Goal: Task Accomplishment & Management: Use online tool/utility

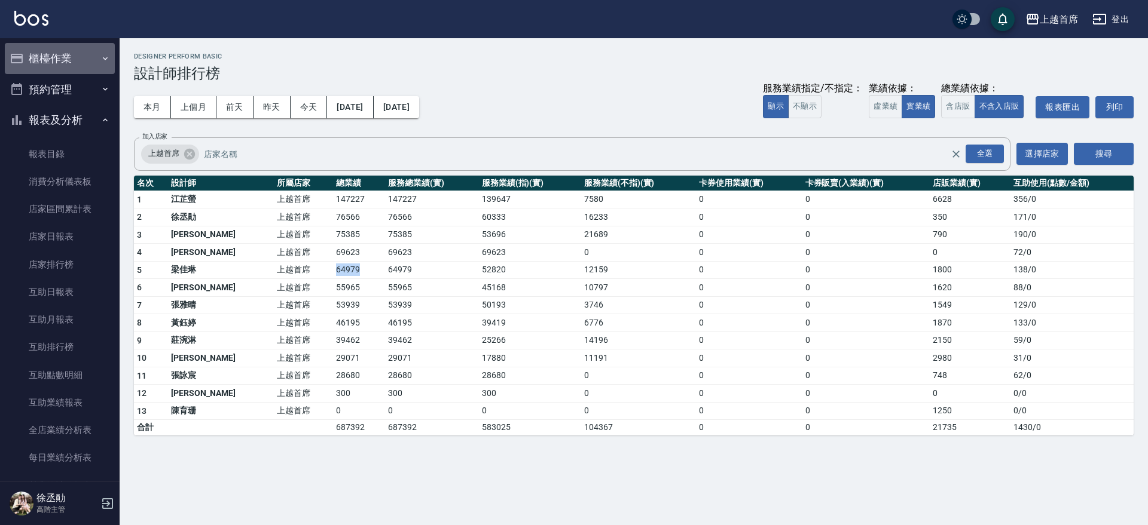
click at [75, 59] on button "櫃檯作業" at bounding box center [60, 58] width 110 height 31
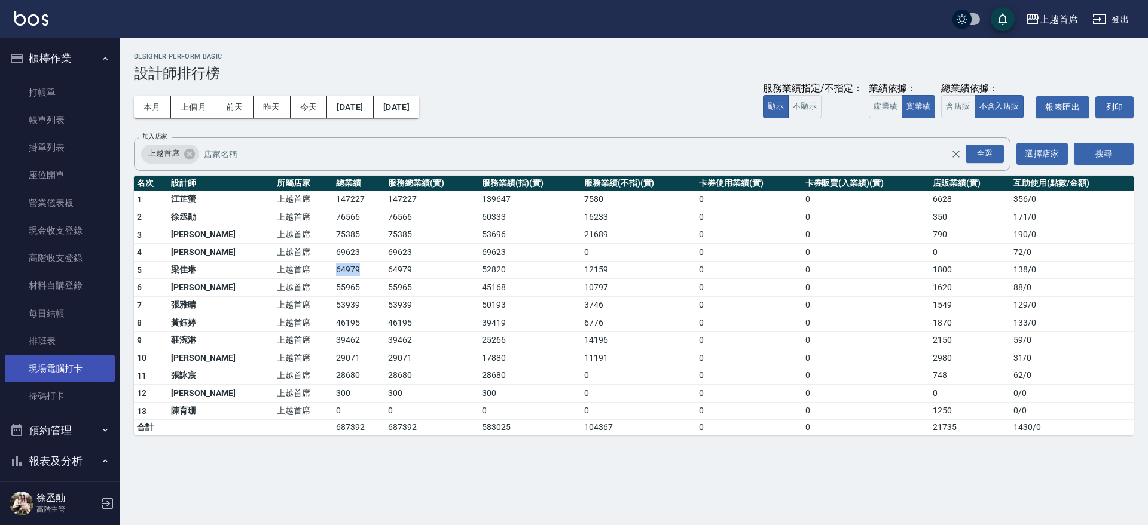
click at [51, 374] on link "現場電腦打卡" at bounding box center [60, 368] width 110 height 27
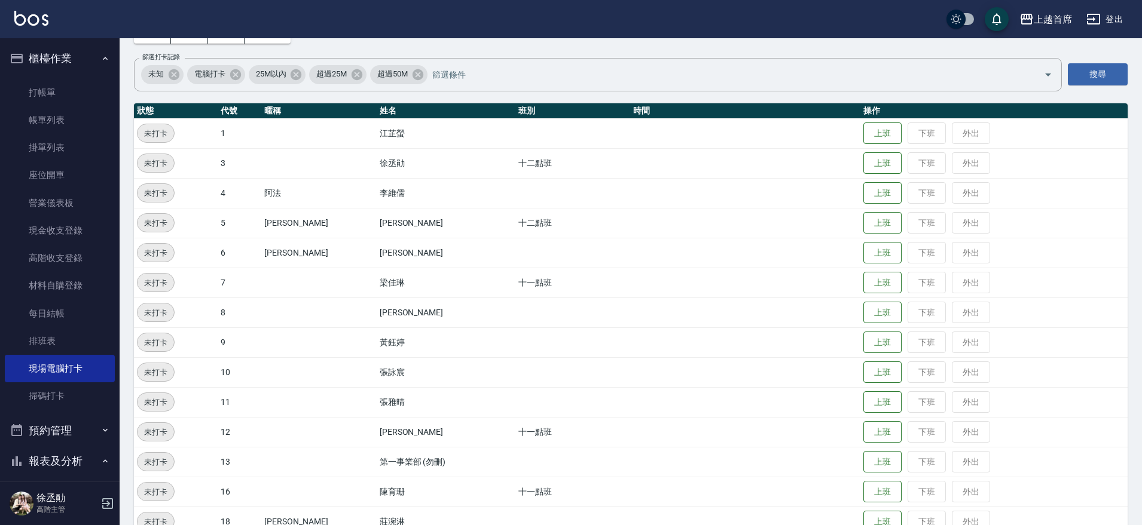
scroll to position [370, 0]
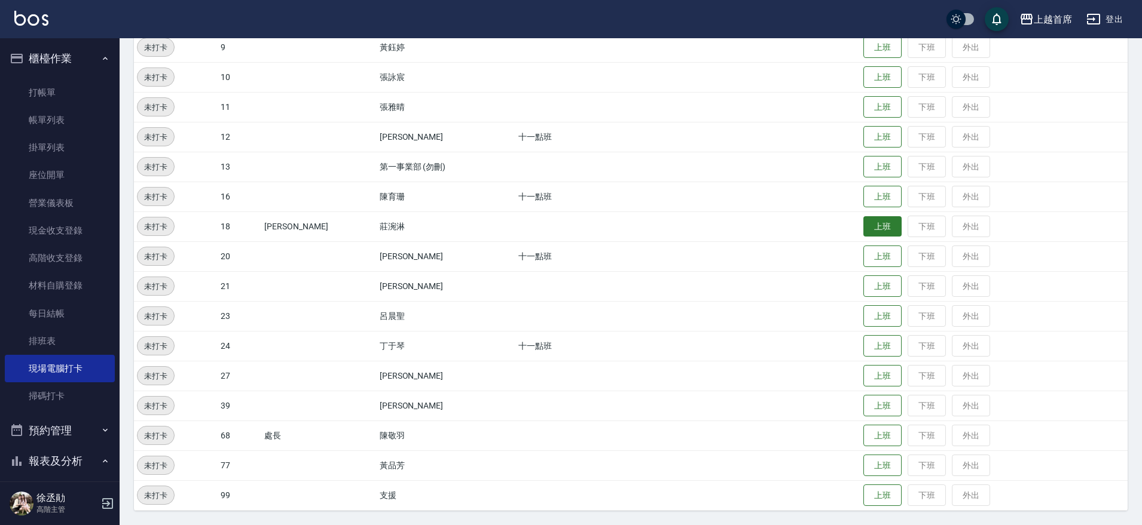
click at [865, 223] on button "上班" at bounding box center [882, 226] width 38 height 21
click at [880, 347] on button "上班" at bounding box center [882, 346] width 38 height 21
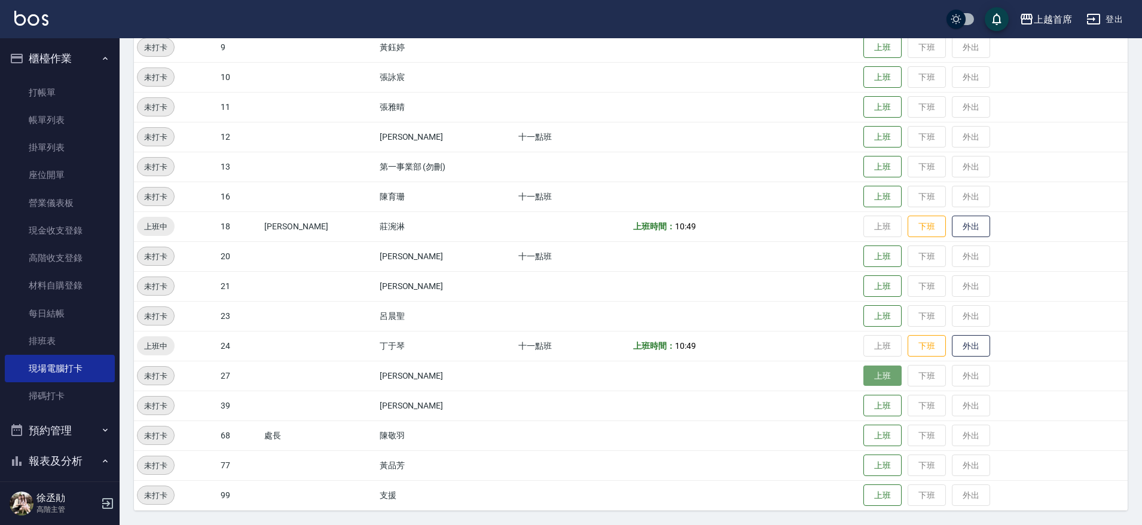
click at [865, 378] on button "上班" at bounding box center [882, 376] width 38 height 21
click at [881, 320] on button "上班" at bounding box center [882, 316] width 38 height 21
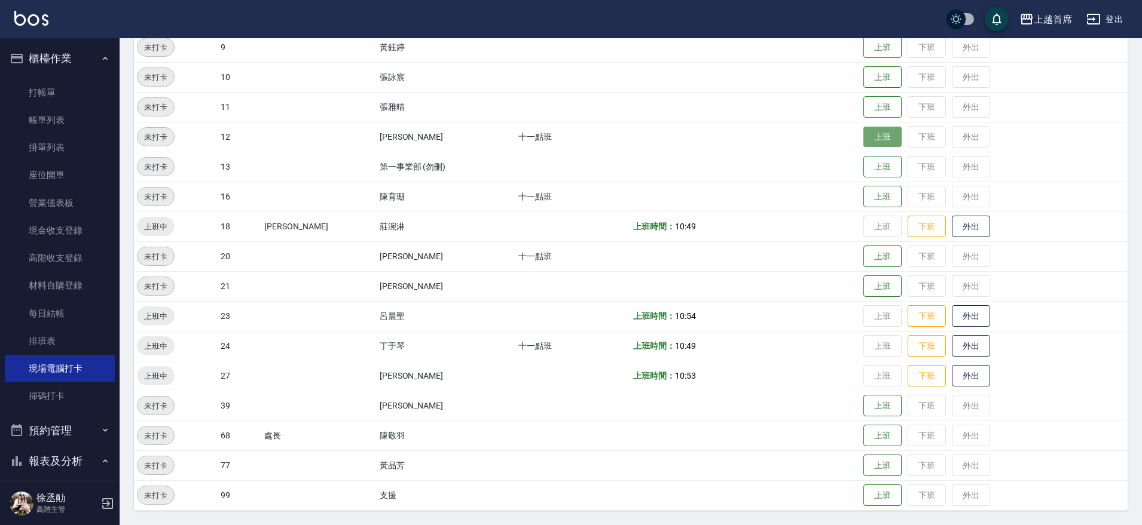
click at [876, 142] on button "上班" at bounding box center [882, 137] width 38 height 21
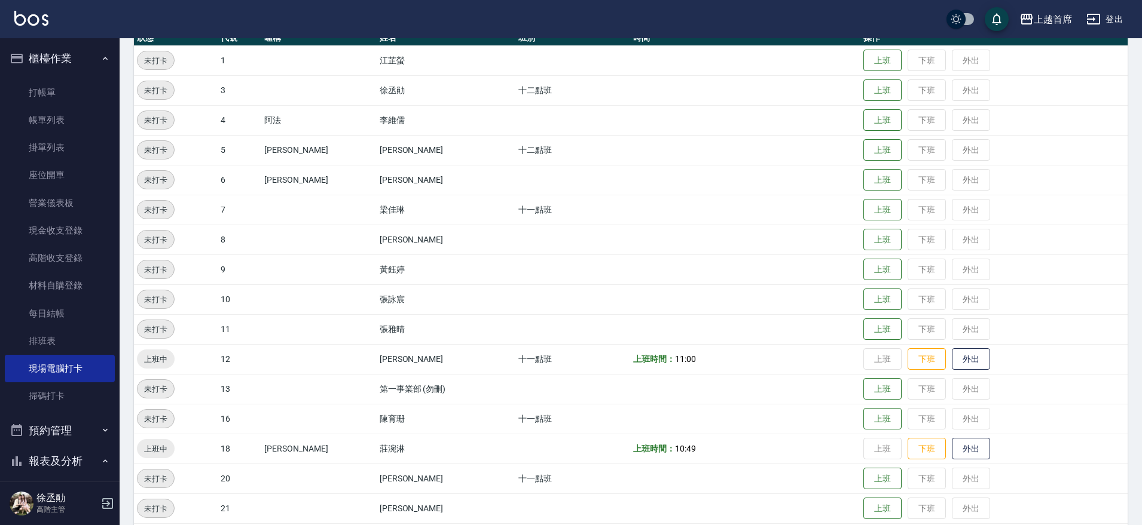
scroll to position [146, 0]
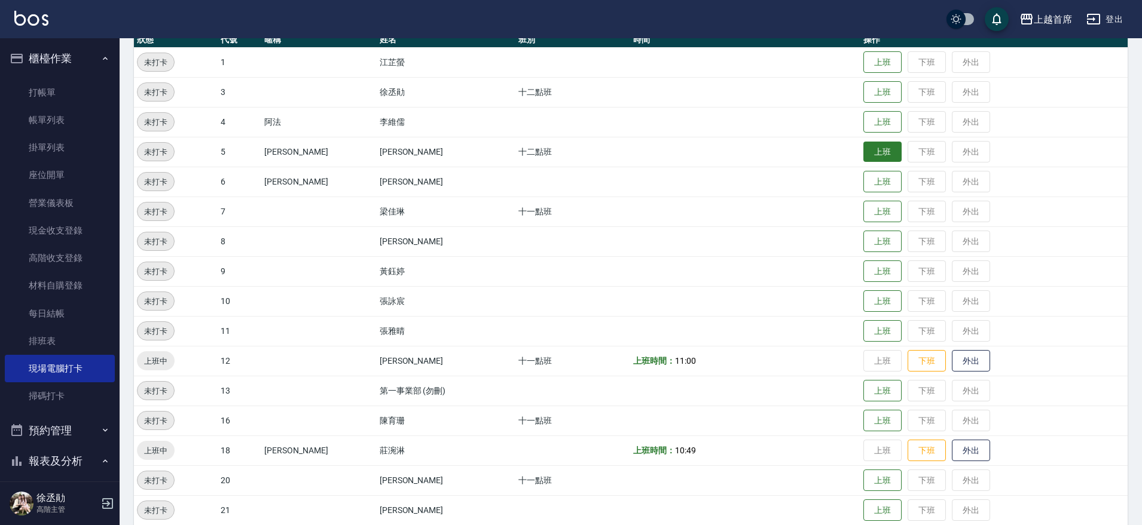
click at [865, 153] on button "上班" at bounding box center [882, 152] width 38 height 21
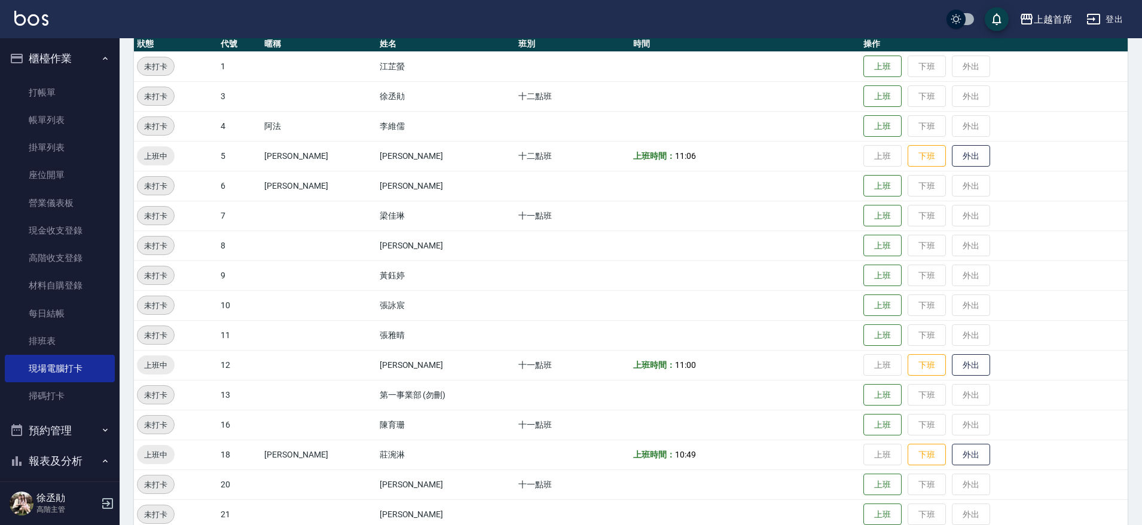
scroll to position [0, 0]
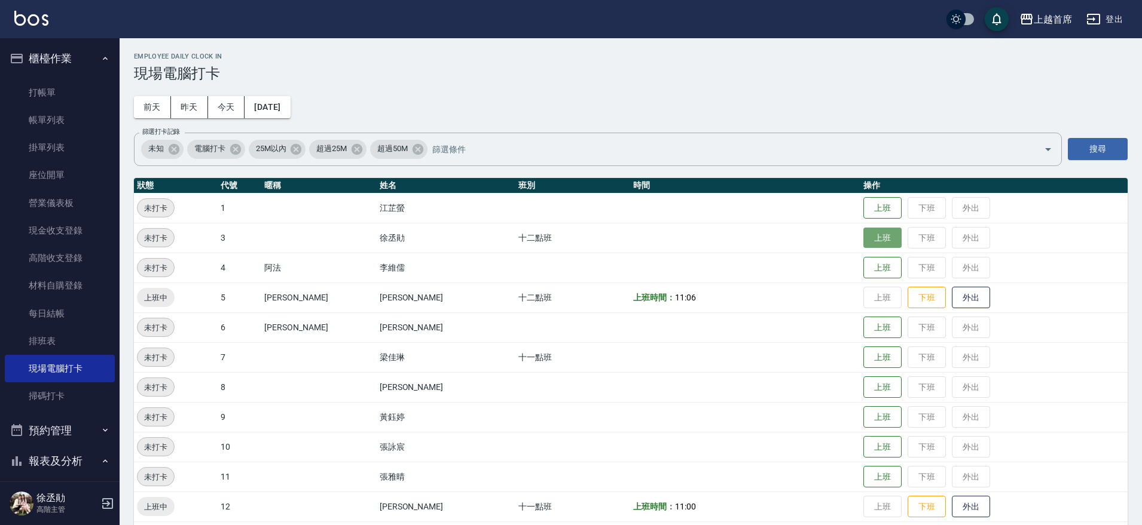
click at [883, 241] on button "上班" at bounding box center [882, 238] width 38 height 21
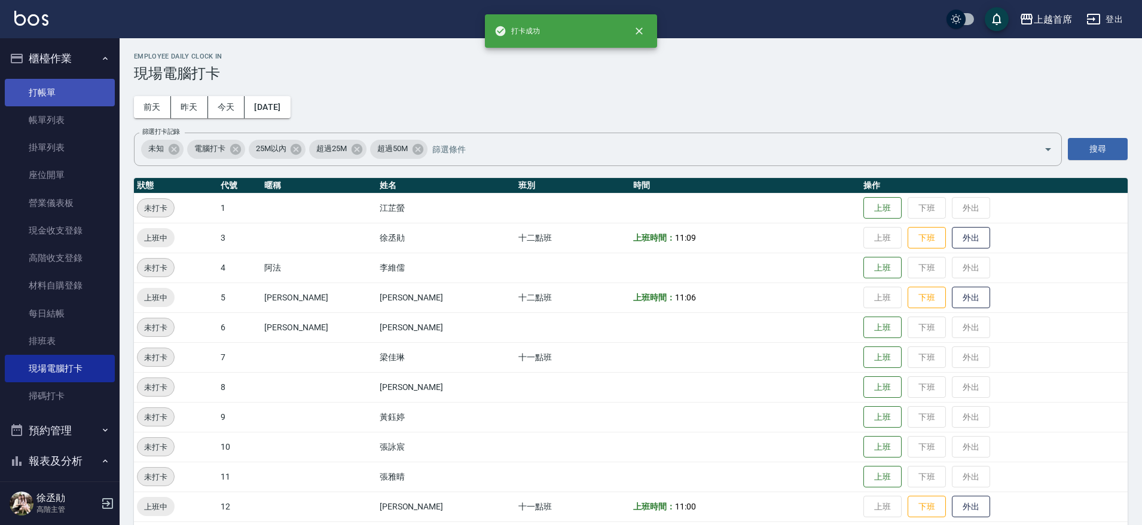
click at [47, 88] on link "打帳單" at bounding box center [60, 92] width 110 height 27
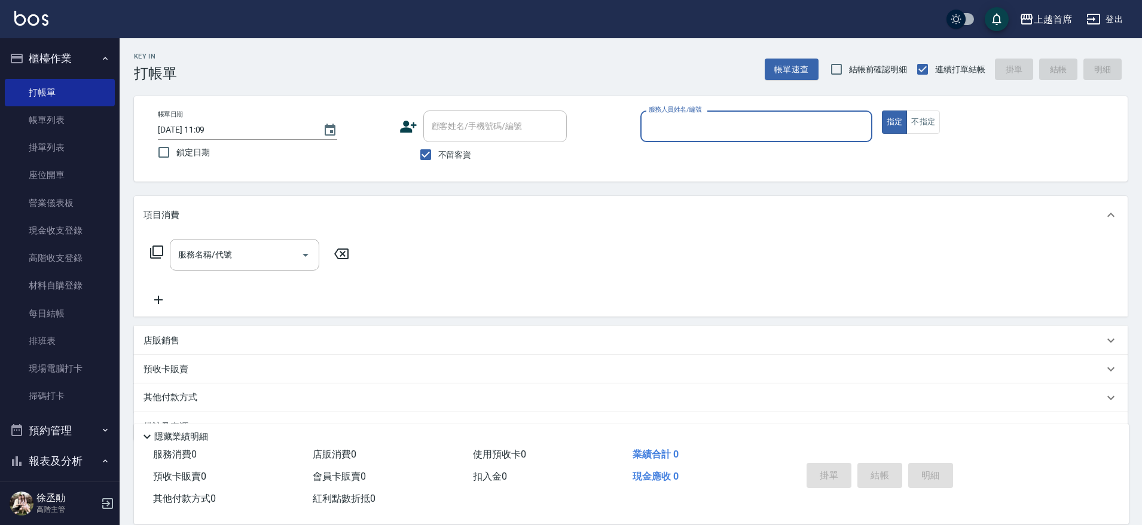
click at [50, 48] on button "櫃檯作業" at bounding box center [60, 58] width 110 height 31
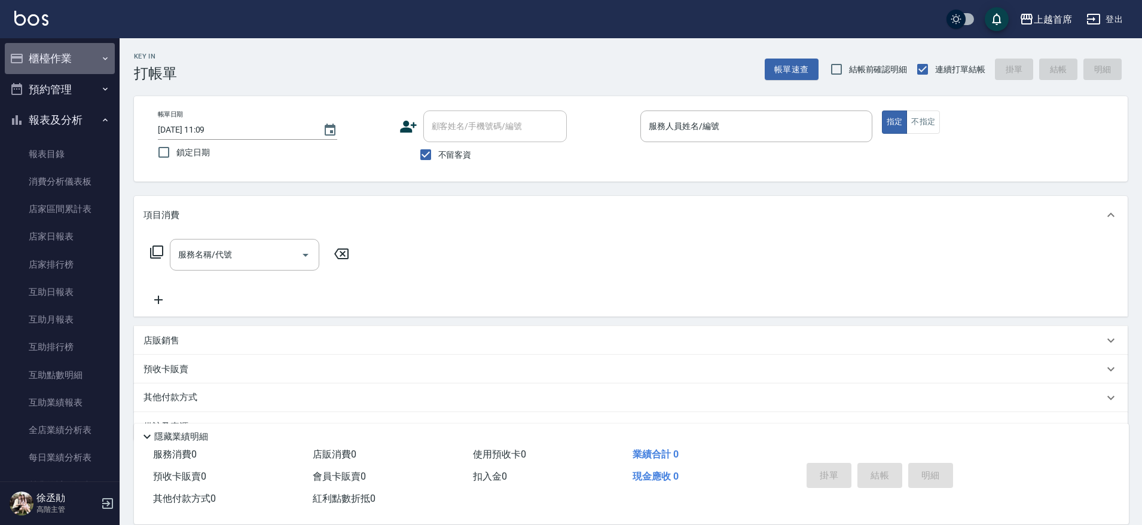
click at [73, 61] on button "櫃檯作業" at bounding box center [60, 58] width 110 height 31
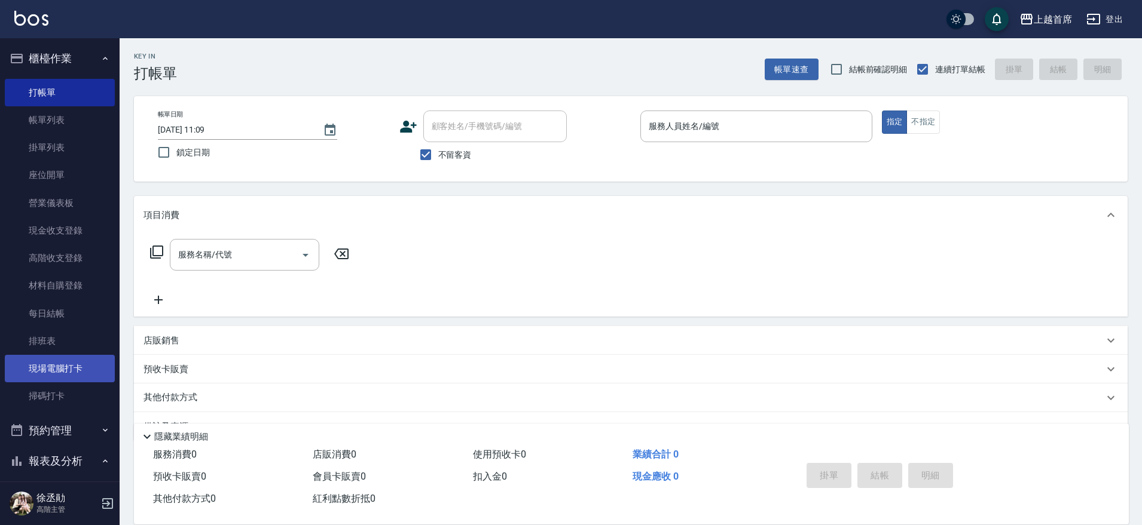
click at [77, 360] on link "現場電腦打卡" at bounding box center [60, 368] width 110 height 27
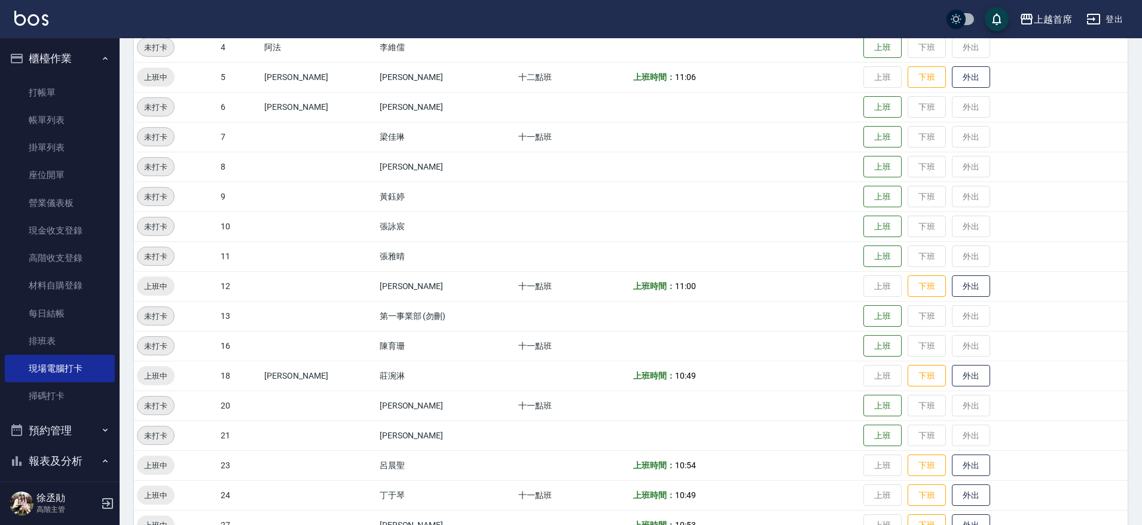
scroll to position [295, 0]
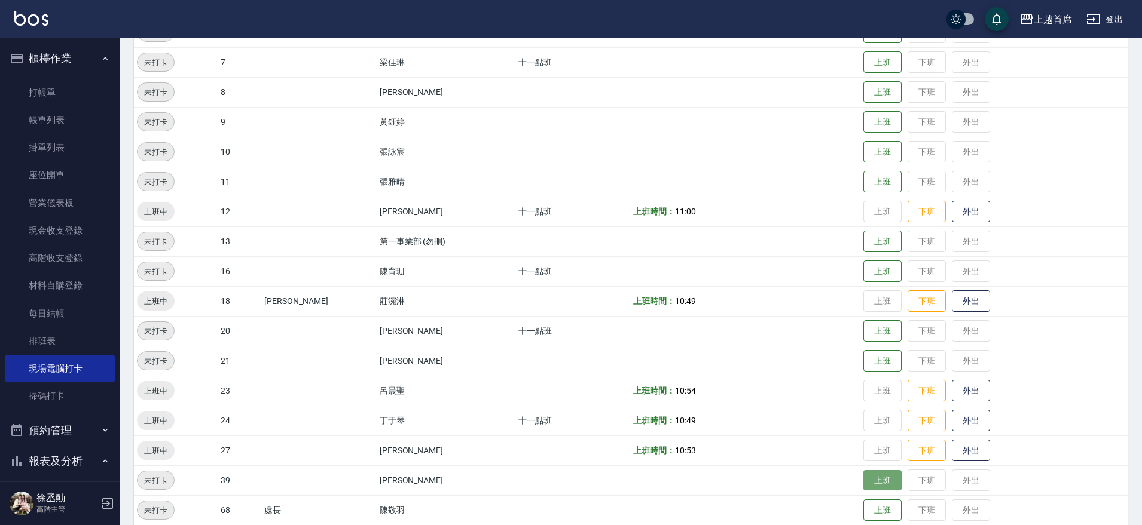
click at [884, 478] on button "上班" at bounding box center [882, 480] width 38 height 21
click at [791, 319] on td at bounding box center [745, 331] width 230 height 30
